Goal: Check status: Check status

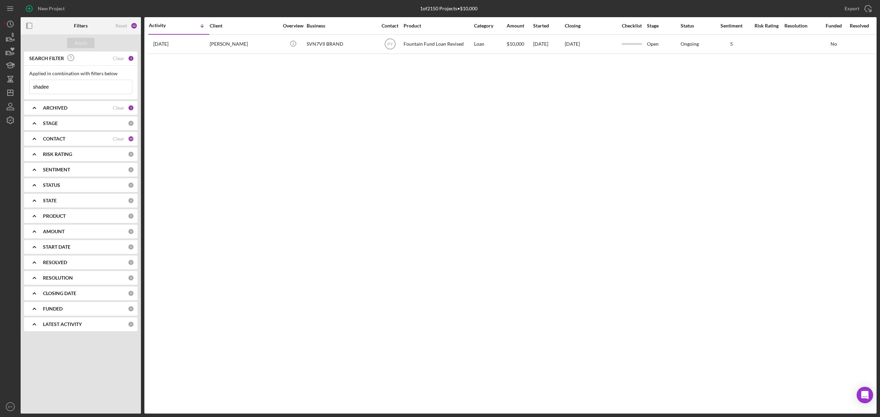
click at [60, 91] on input "shadee" at bounding box center [81, 87] width 102 height 14
type input "s"
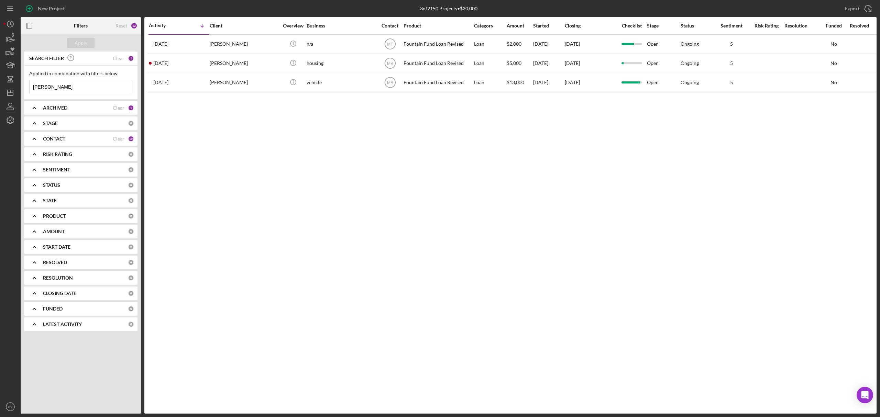
click at [87, 84] on input "[PERSON_NAME]" at bounding box center [81, 87] width 102 height 14
type input "j"
click at [89, 89] on input at bounding box center [81, 87] width 102 height 14
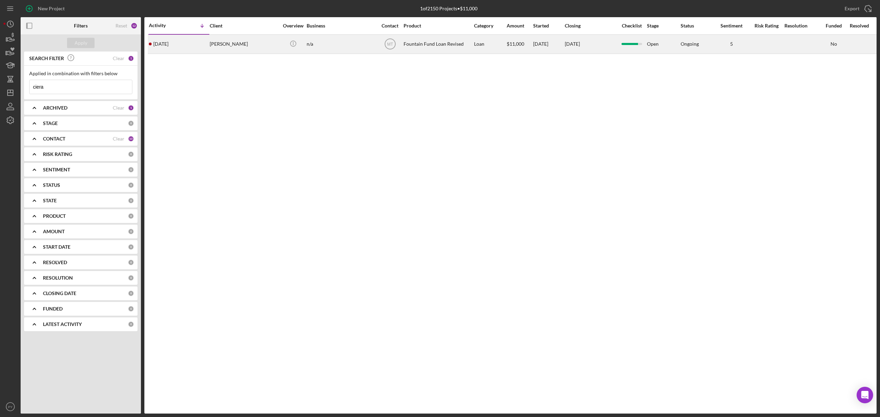
type input "ciera"
click at [222, 40] on div "[PERSON_NAME]" at bounding box center [244, 44] width 69 height 18
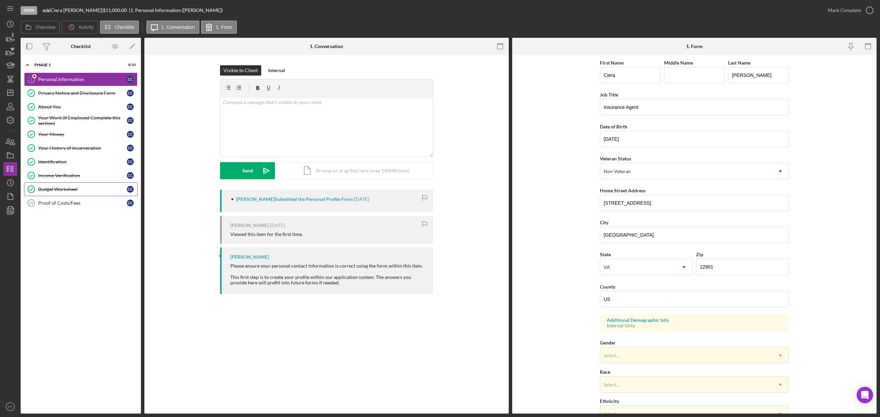
click at [76, 190] on div "Budget Worksheet" at bounding box center [82, 189] width 89 height 5
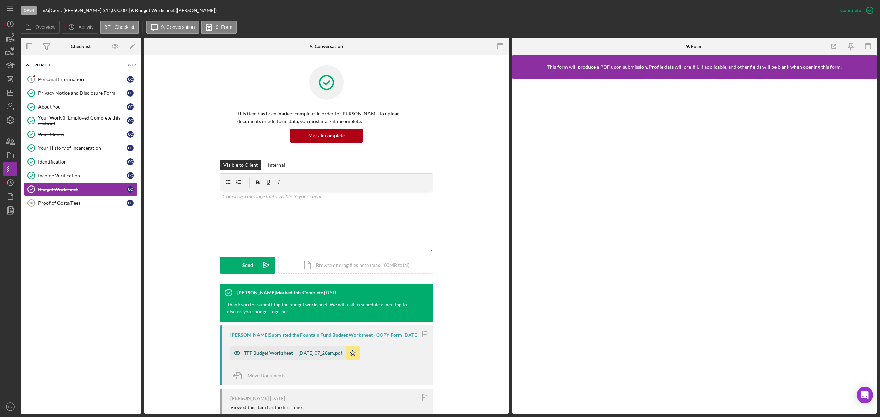
click at [258, 354] on div "TFF Budget Worksheet -- [DATE] 07_28am.pdf" at bounding box center [293, 353] width 98 height 5
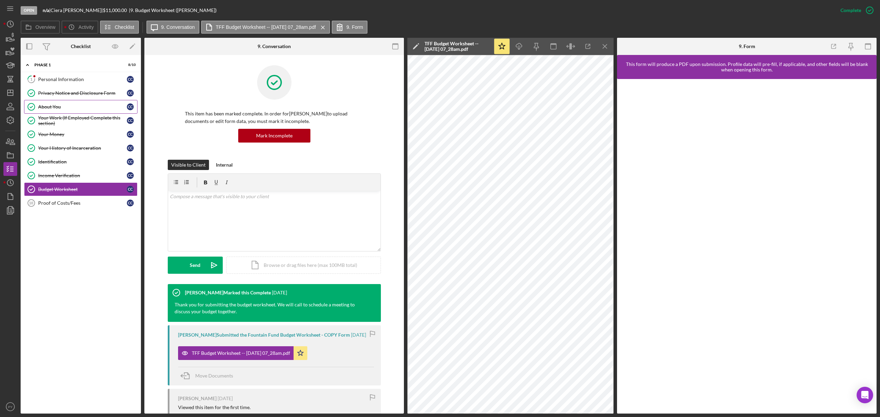
click at [79, 108] on div "About You" at bounding box center [82, 106] width 89 height 5
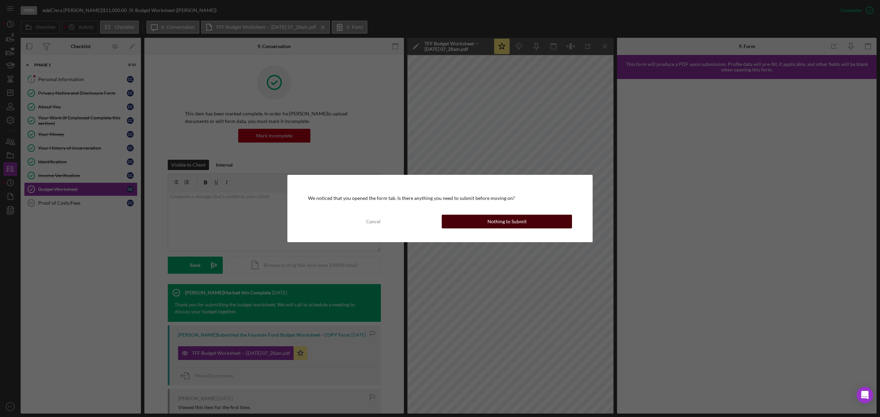
click at [483, 218] on button "Nothing to Submit" at bounding box center [507, 222] width 130 height 14
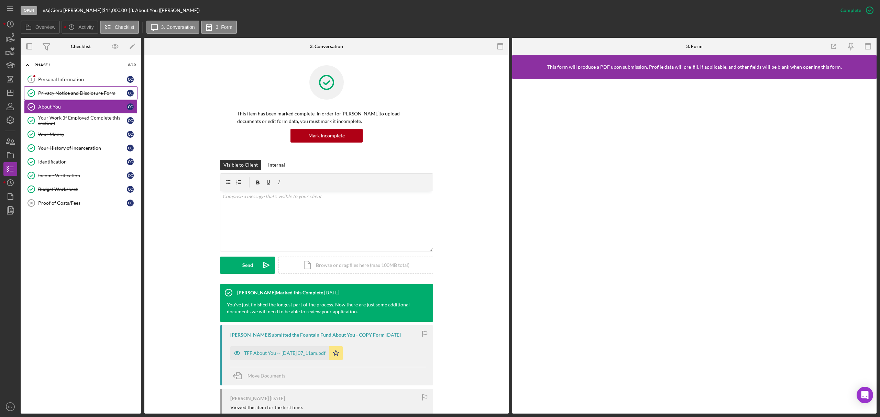
click at [27, 89] on icon "Privacy Notice and Disclosure Form" at bounding box center [31, 93] width 17 height 17
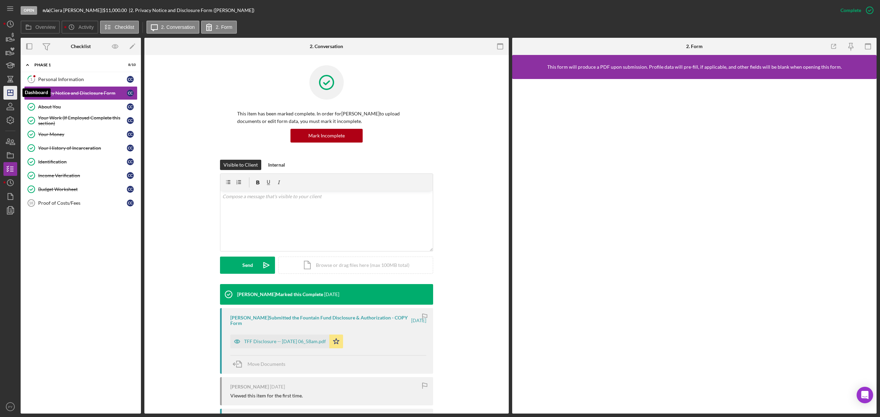
click at [14, 87] on icon "Icon/Dashboard" at bounding box center [10, 92] width 17 height 17
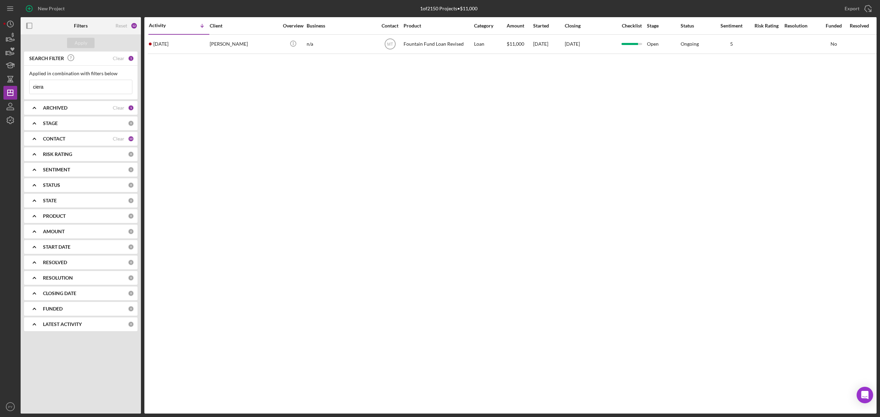
click at [66, 86] on input "ciera" at bounding box center [81, 87] width 102 height 14
type input "c"
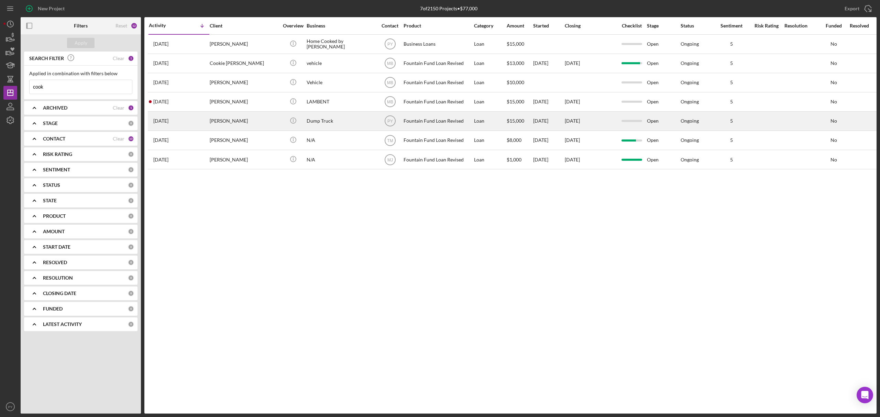
type input "cook"
click at [238, 117] on div "[PERSON_NAME]" at bounding box center [244, 121] width 69 height 18
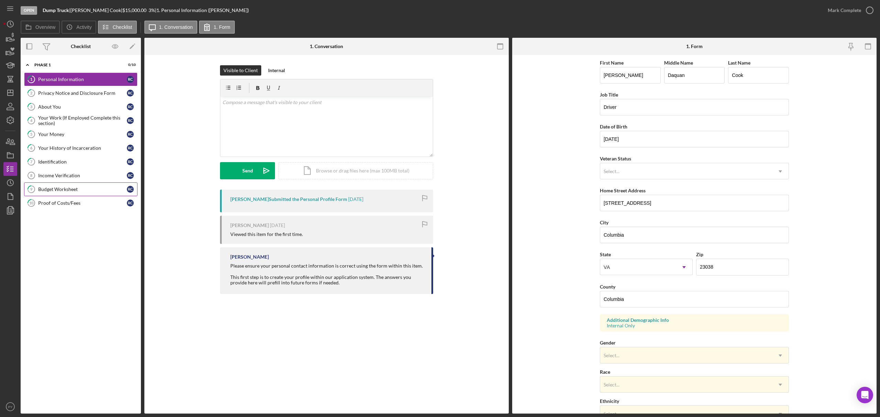
click at [64, 189] on div "Budget Worksheet" at bounding box center [82, 189] width 89 height 5
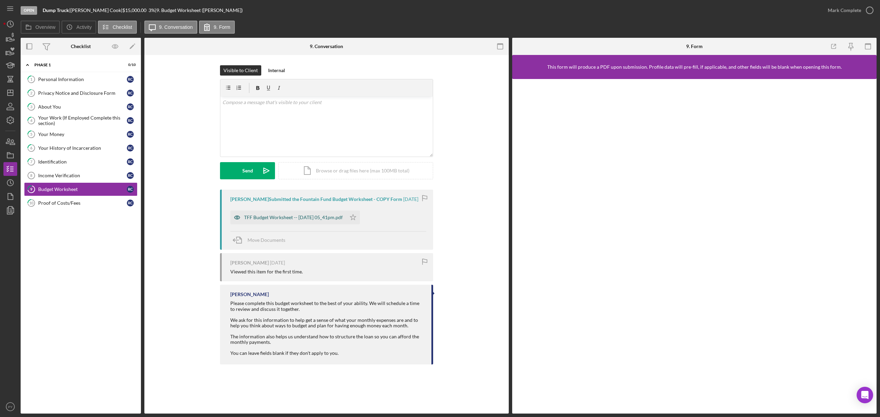
click at [251, 218] on div "TFF Budget Worksheet -- [DATE] 05_41pm.pdf" at bounding box center [293, 217] width 99 height 5
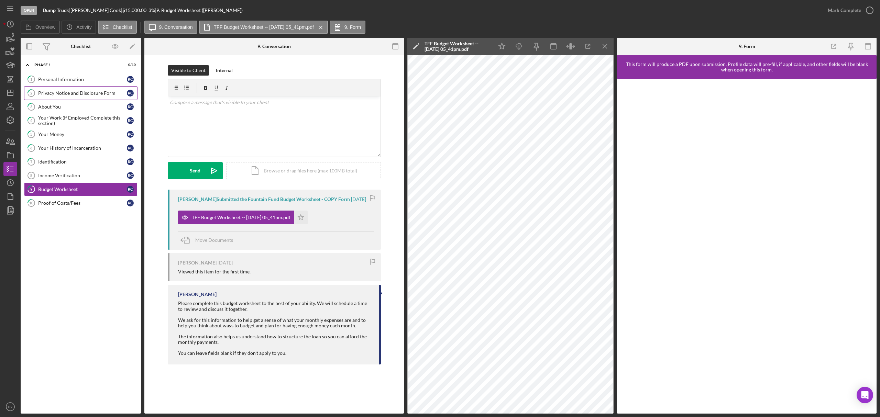
click at [31, 90] on icon at bounding box center [29, 91] width 3 height 3
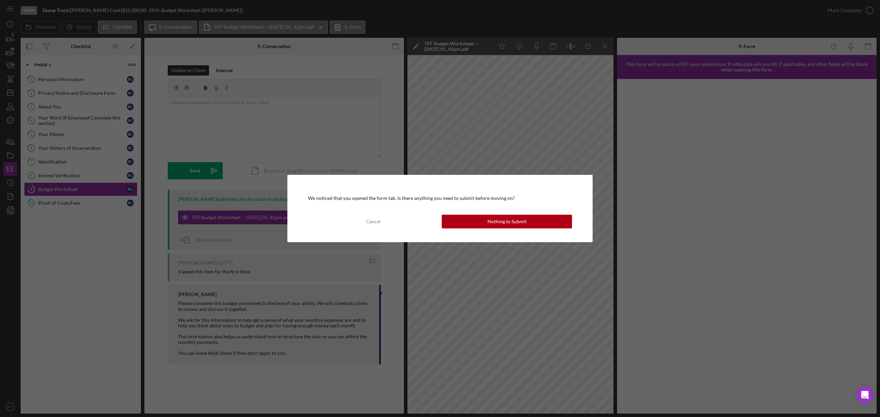
click at [8, 92] on div "We noticed that you opened the form tab. Is there anything you need to submit b…" at bounding box center [440, 208] width 880 height 417
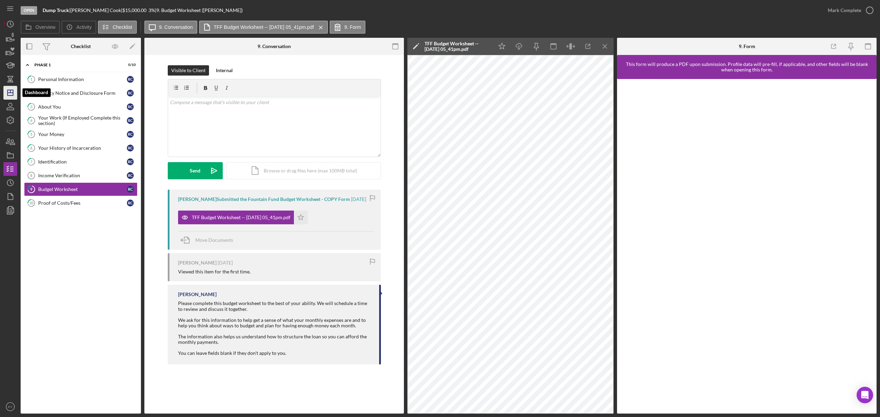
click at [9, 94] on icon "Icon/Dashboard" at bounding box center [10, 92] width 17 height 17
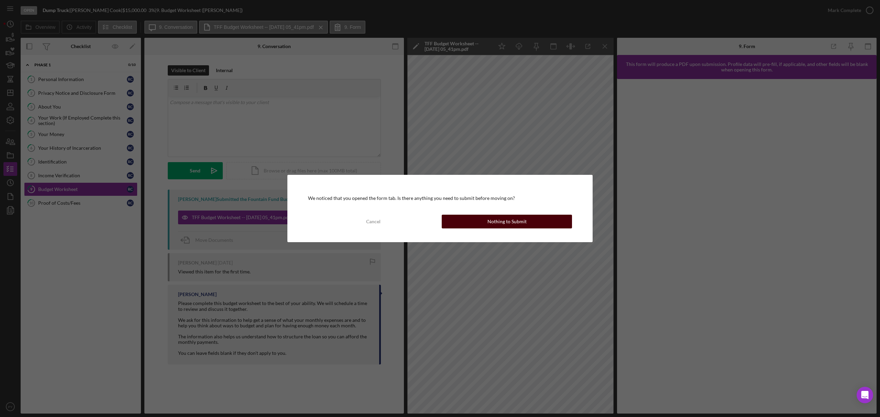
click at [454, 220] on button "Nothing to Submit" at bounding box center [507, 222] width 130 height 14
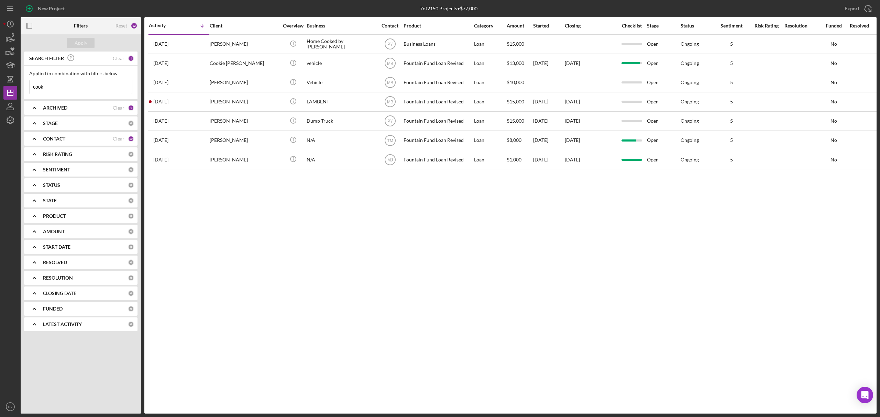
click at [67, 90] on input "cook" at bounding box center [81, 87] width 102 height 14
type input "c"
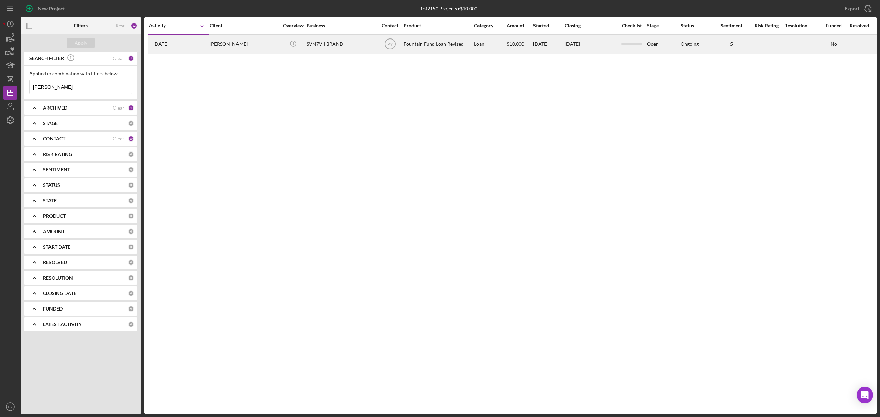
type input "[PERSON_NAME]"
click at [217, 41] on div "[PERSON_NAME]" at bounding box center [244, 44] width 69 height 18
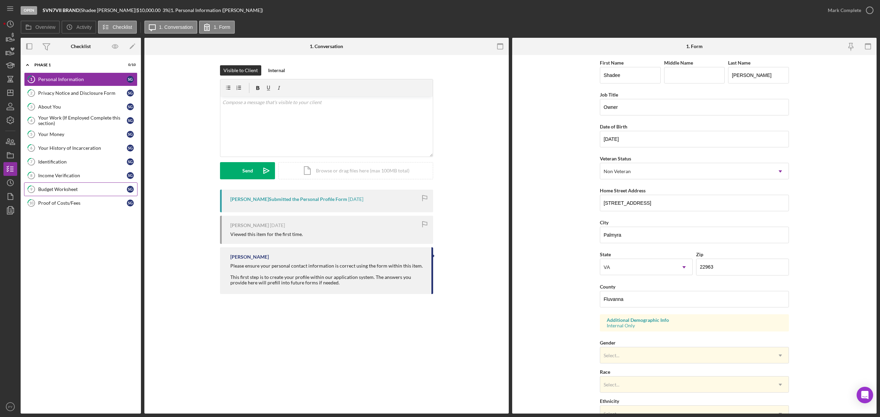
click at [61, 190] on div "Budget Worksheet" at bounding box center [82, 189] width 89 height 5
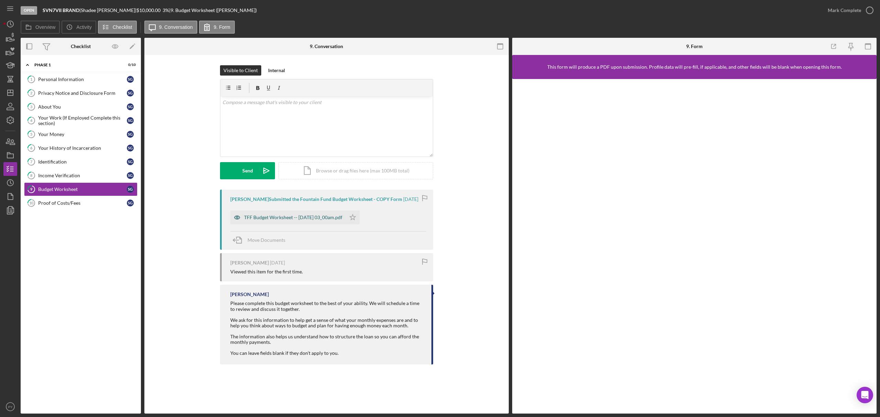
click at [256, 221] on div "TFF Budget Worksheet -- [DATE] 03_00am.pdf" at bounding box center [287, 218] width 115 height 14
